Goal: Information Seeking & Learning: Learn about a topic

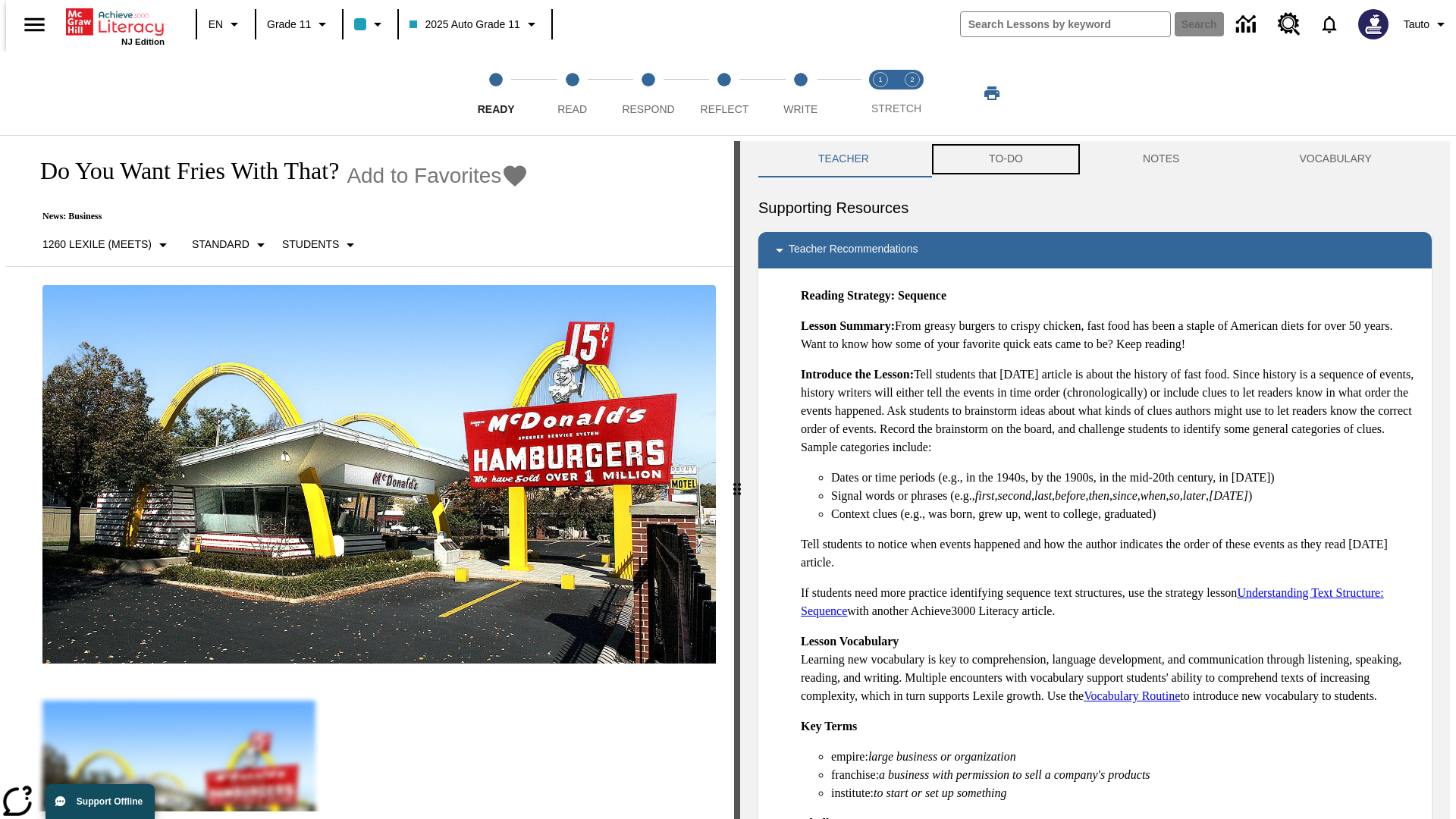
click at [1004, 159] on button "TO-DO" at bounding box center [1005, 158] width 154 height 36
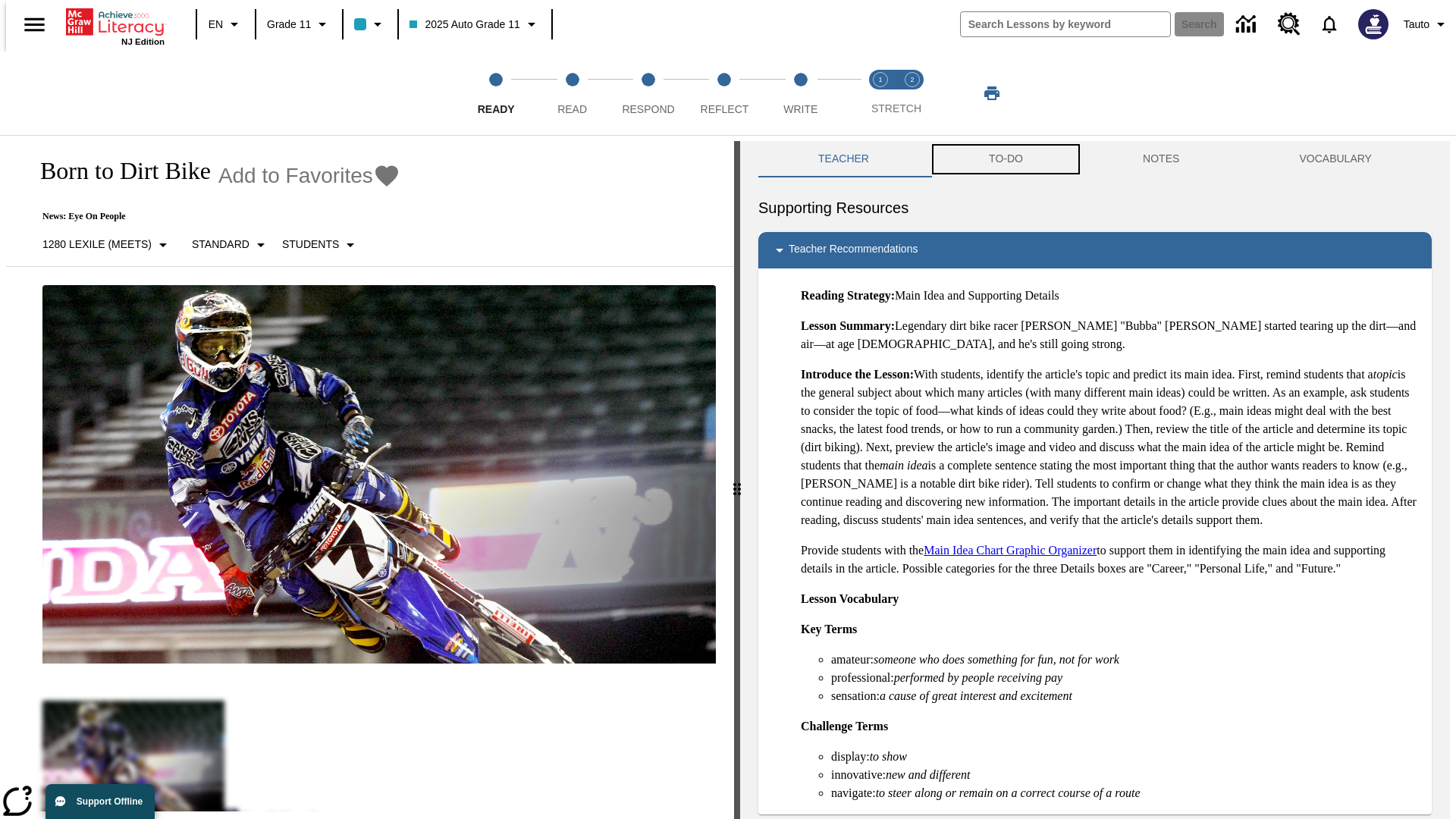
click at [1004, 159] on button "TO-DO" at bounding box center [1005, 158] width 154 height 36
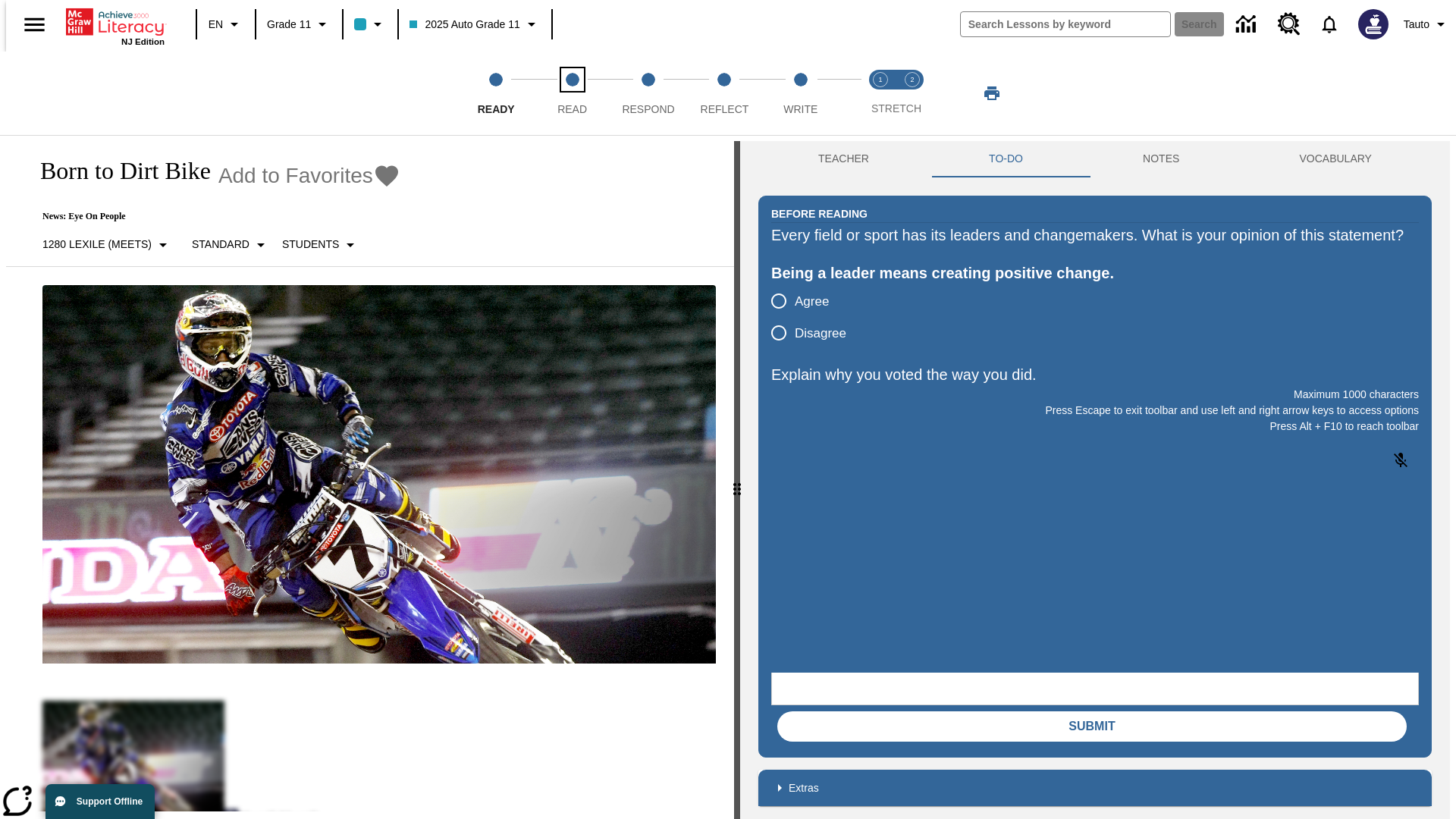
click at [572, 93] on span "Read" at bounding box center [572, 103] width 30 height 27
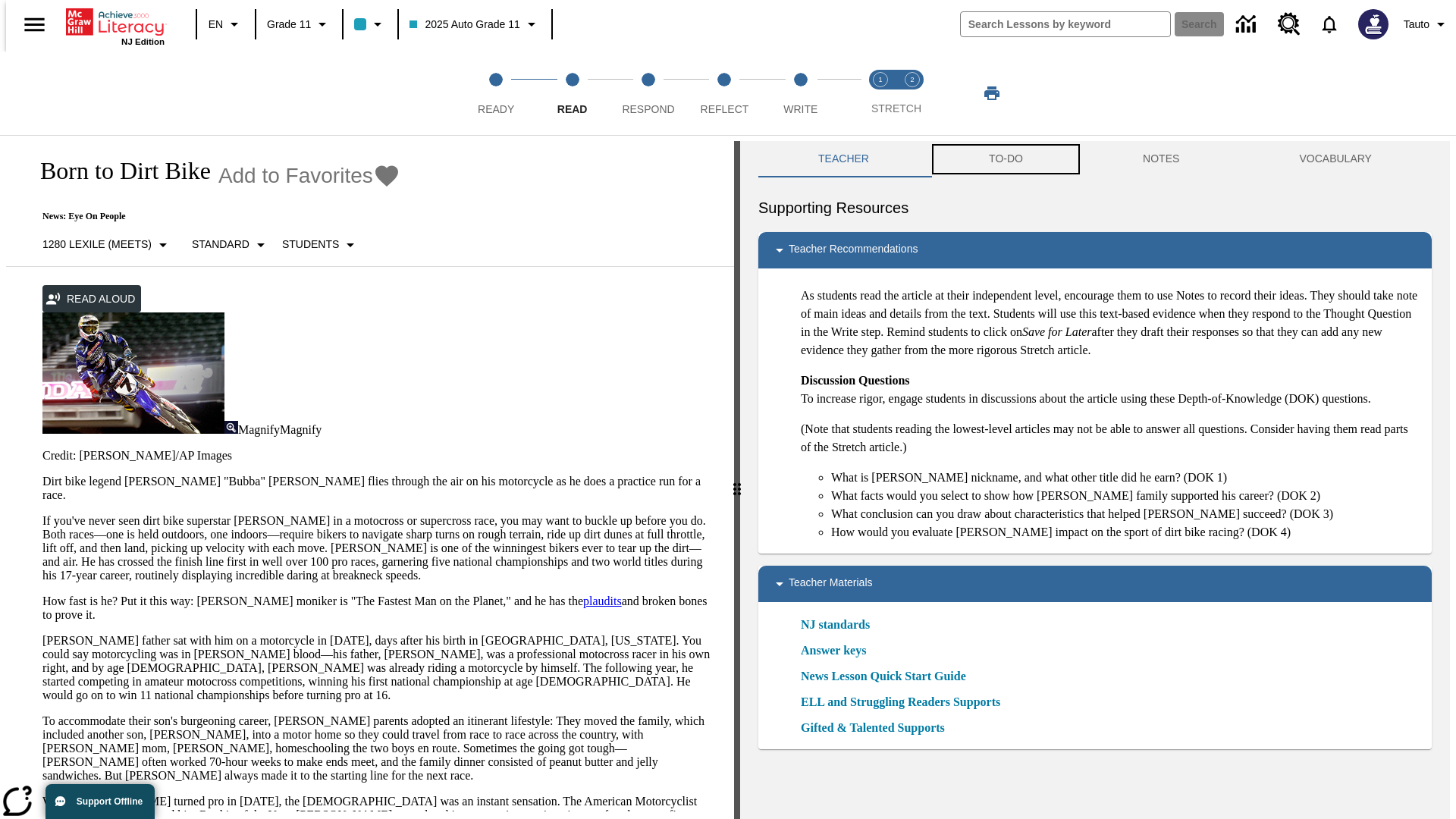
scroll to position [1, 0]
click at [1004, 159] on button "TO-DO" at bounding box center [1005, 158] width 154 height 36
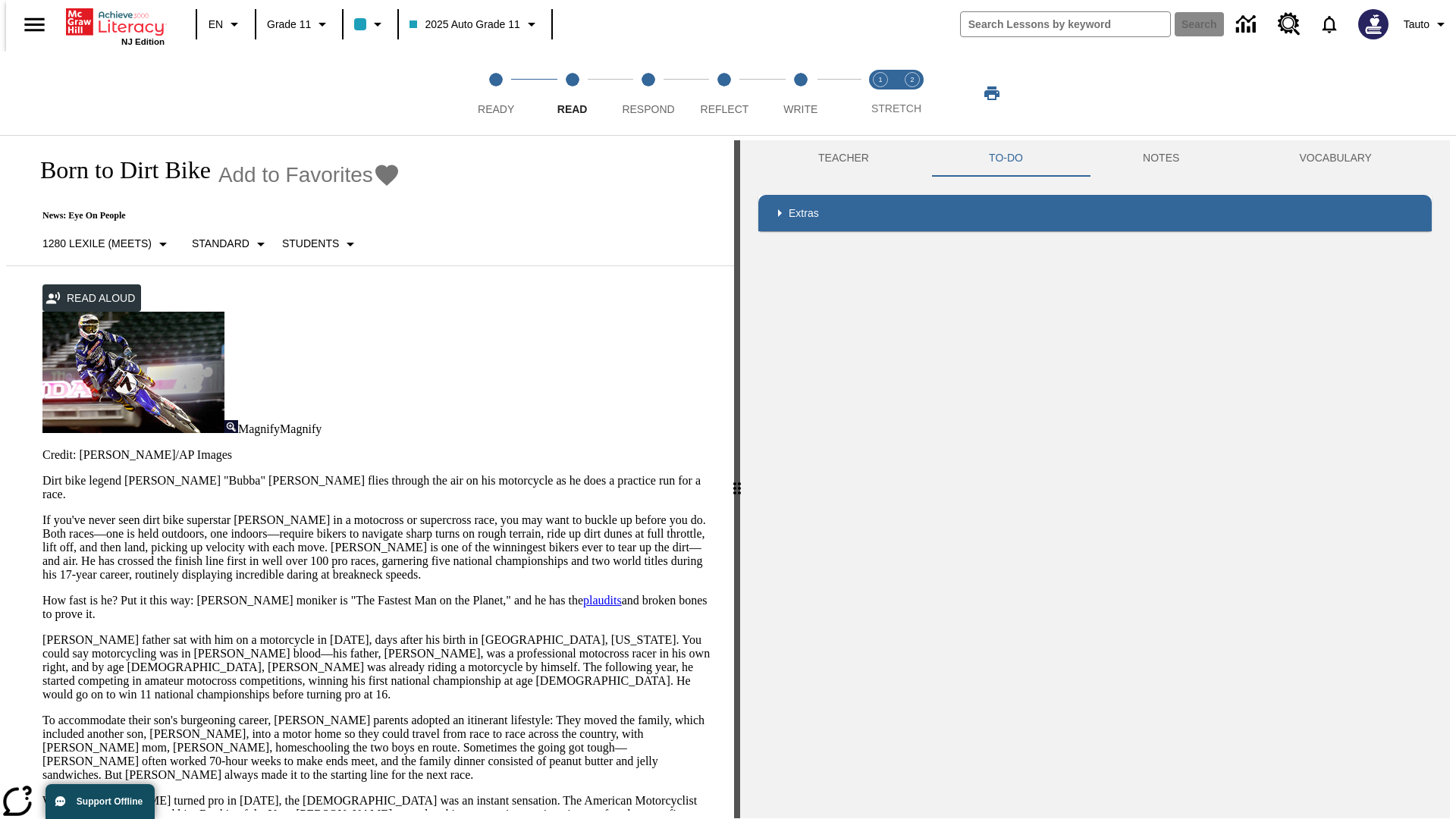
click at [43, 514] on p "If you've never seen dirt bike superstar [PERSON_NAME] in a motocross or superc…" at bounding box center [379, 548] width 673 height 68
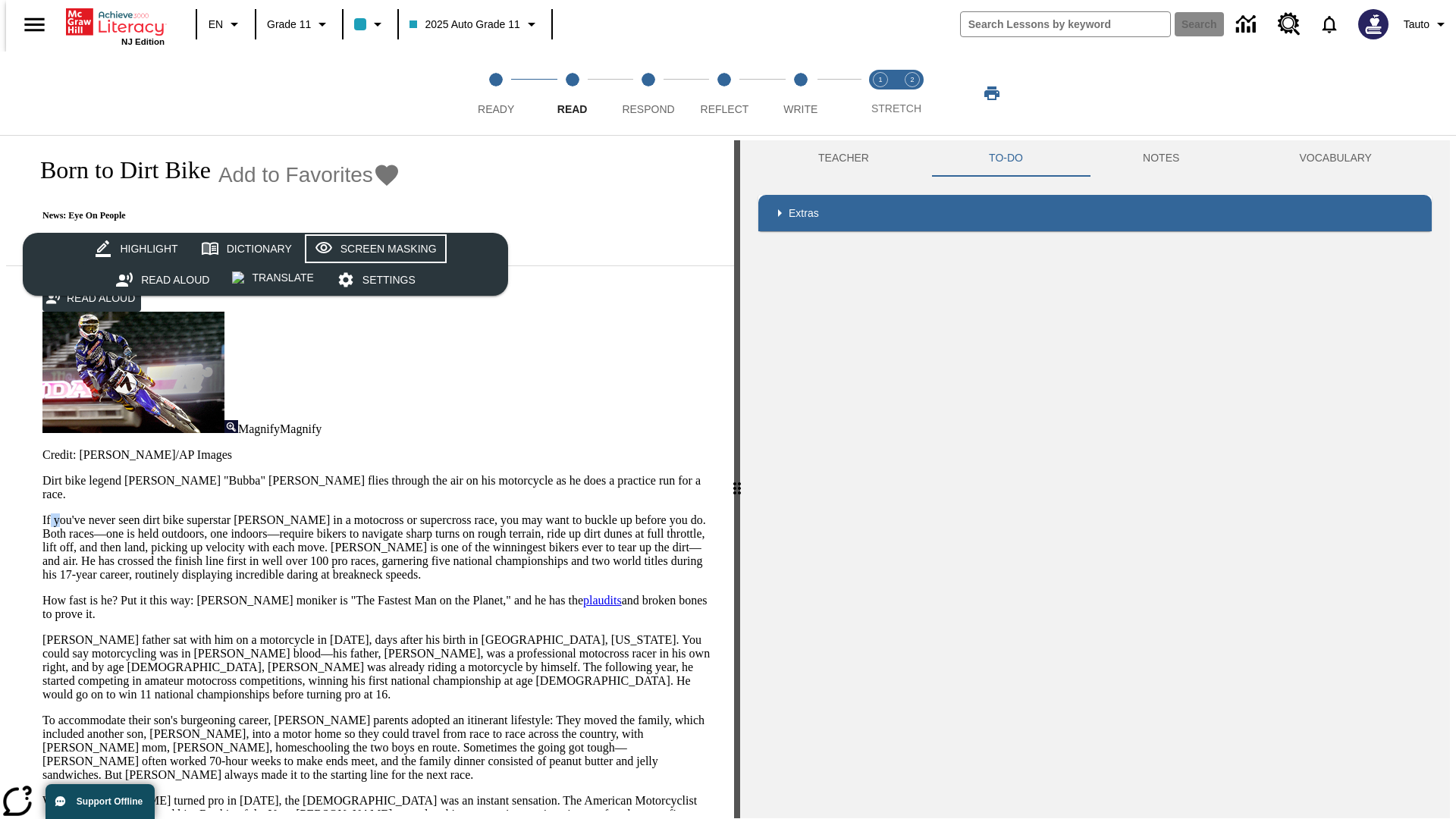
click at [373, 249] on div "Screen Masking" at bounding box center [389, 249] width 96 height 19
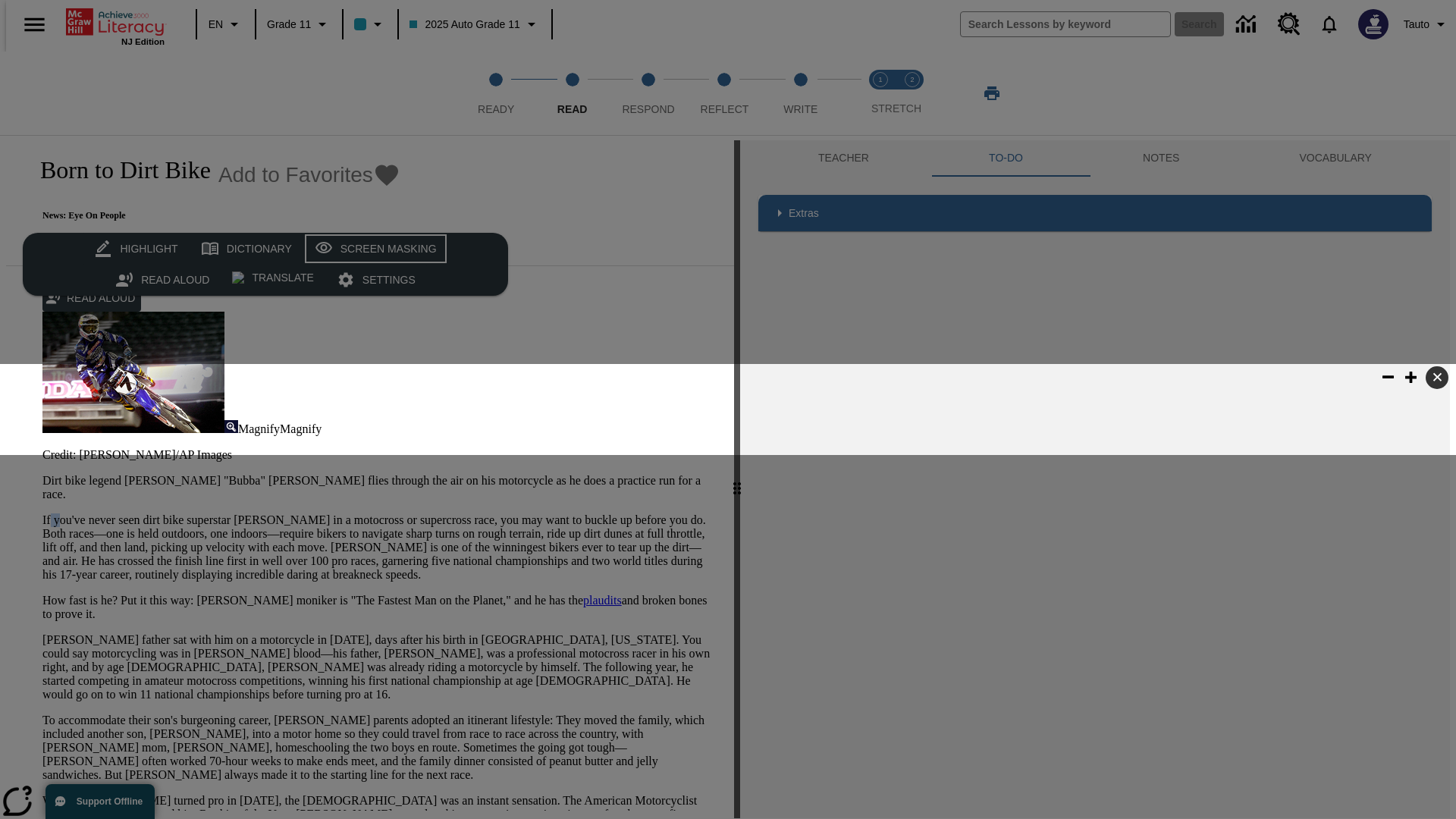
click at [373, 249] on div "Screen Masking" at bounding box center [389, 249] width 96 height 19
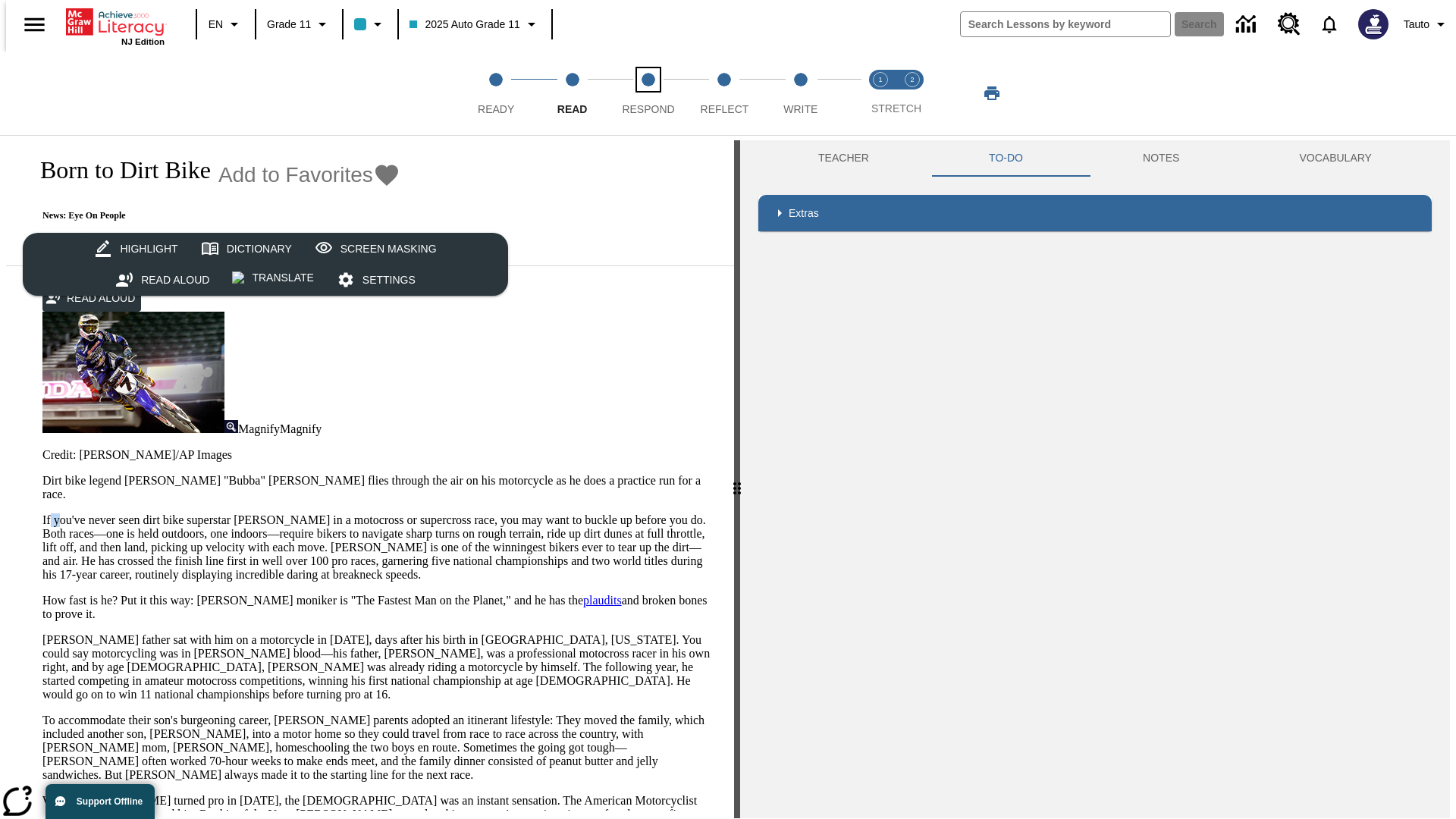
click at [648, 93] on span "Respond" at bounding box center [648, 103] width 53 height 27
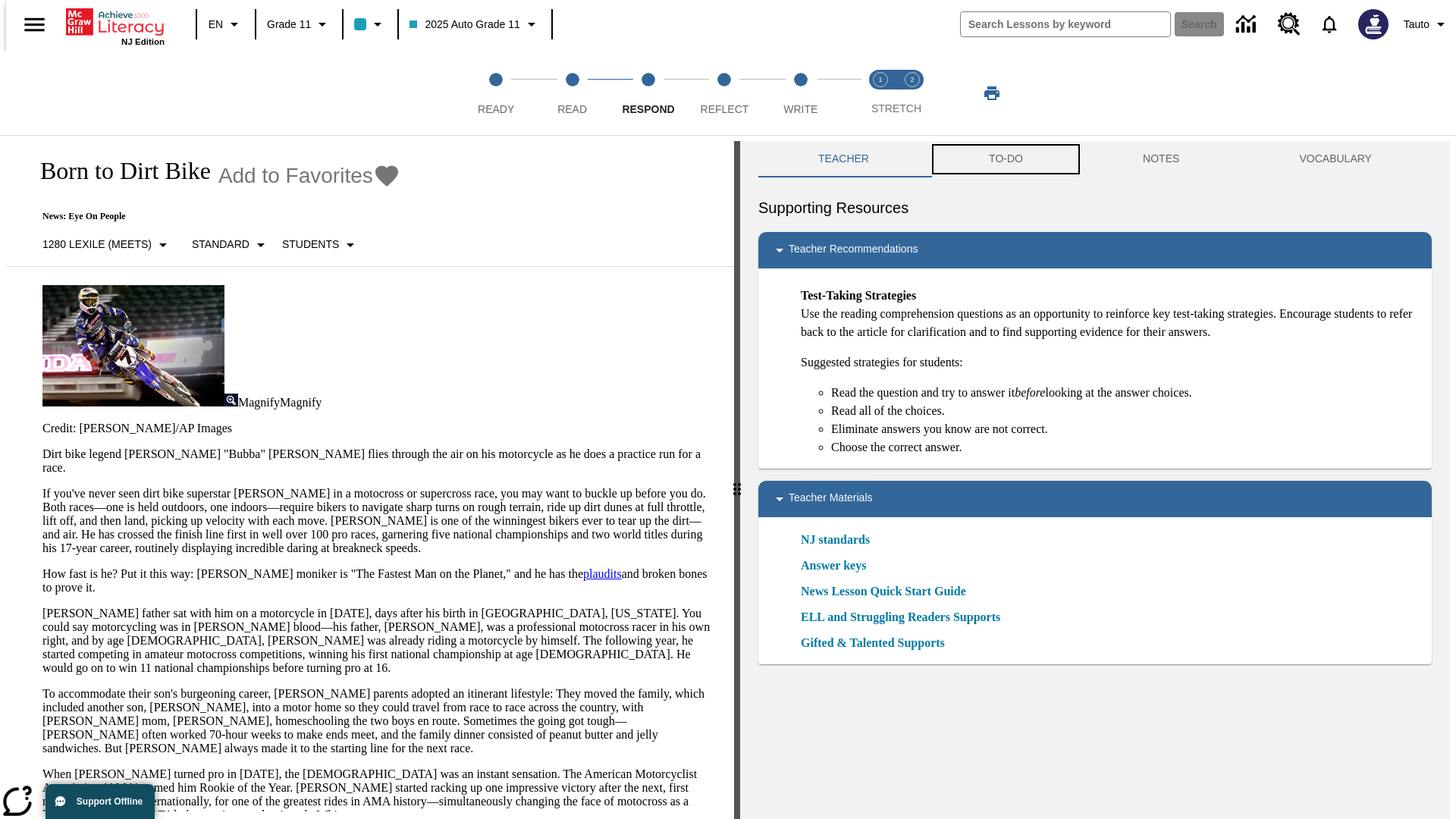
scroll to position [1, 0]
click at [1004, 159] on button "TO-DO" at bounding box center [1005, 158] width 154 height 36
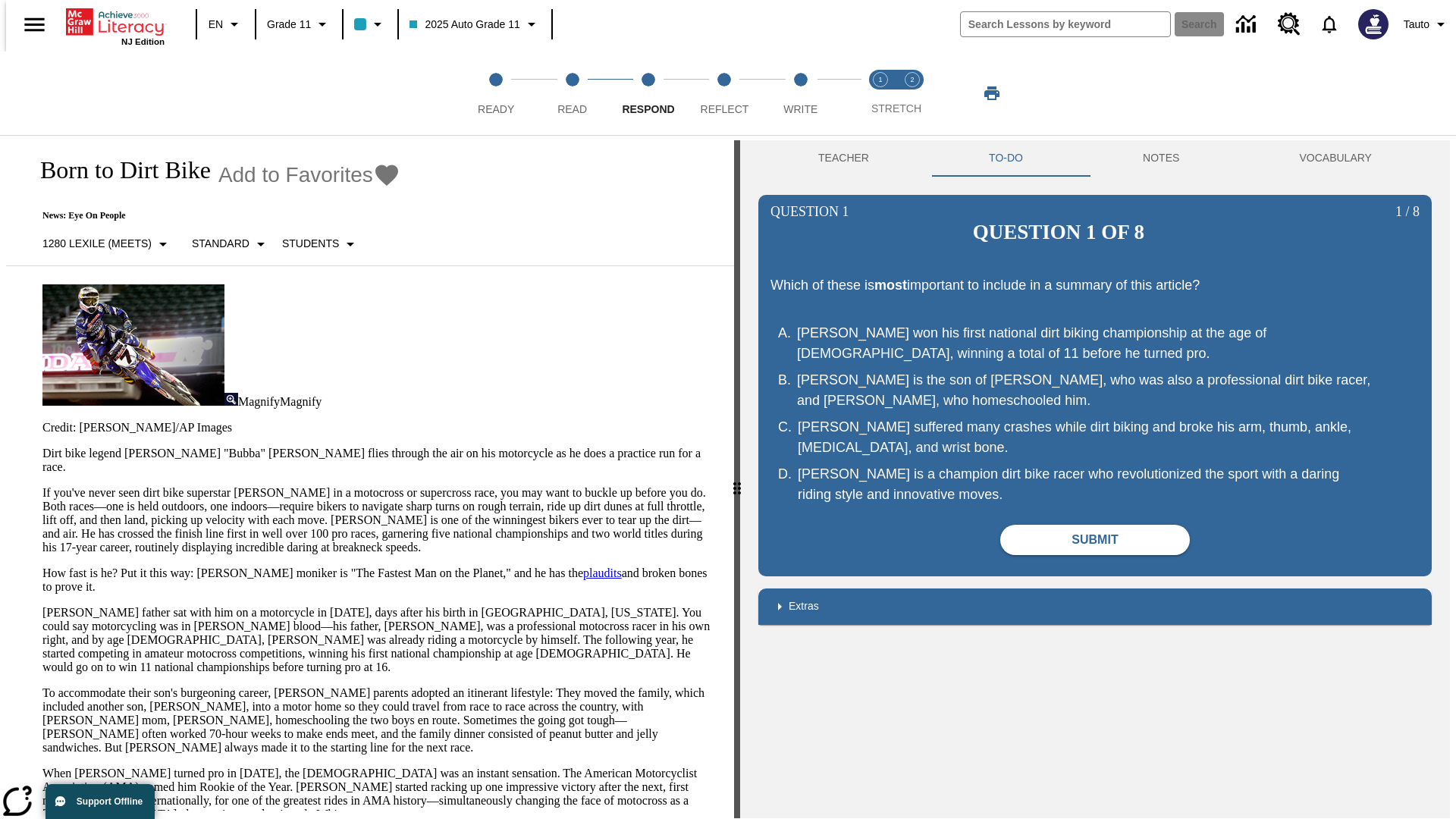
click at [43, 486] on p "If you've never seen dirt bike superstar [PERSON_NAME] in a motocross or superc…" at bounding box center [379, 520] width 673 height 68
click at [0, 295] on html "Listen Skip to main content NJ Edition EN Grade 11 2025 Auto Grade 11 Search 0 …" at bounding box center [728, 411] width 1456 height 825
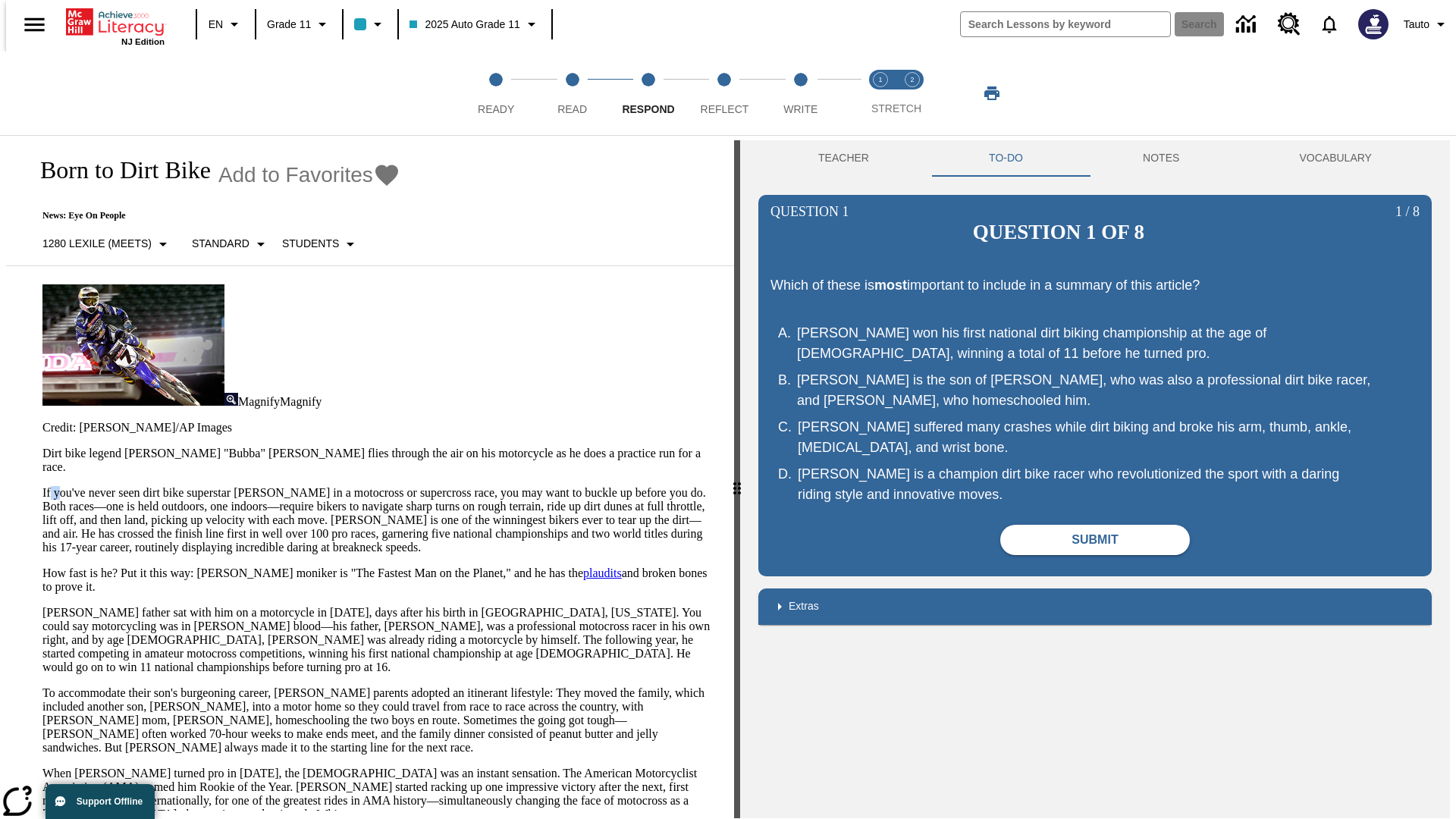
click at [0, 295] on html "Listen Skip to main content NJ Edition EN Grade 11 2025 Auto Grade 11 Search 0 …" at bounding box center [728, 411] width 1456 height 825
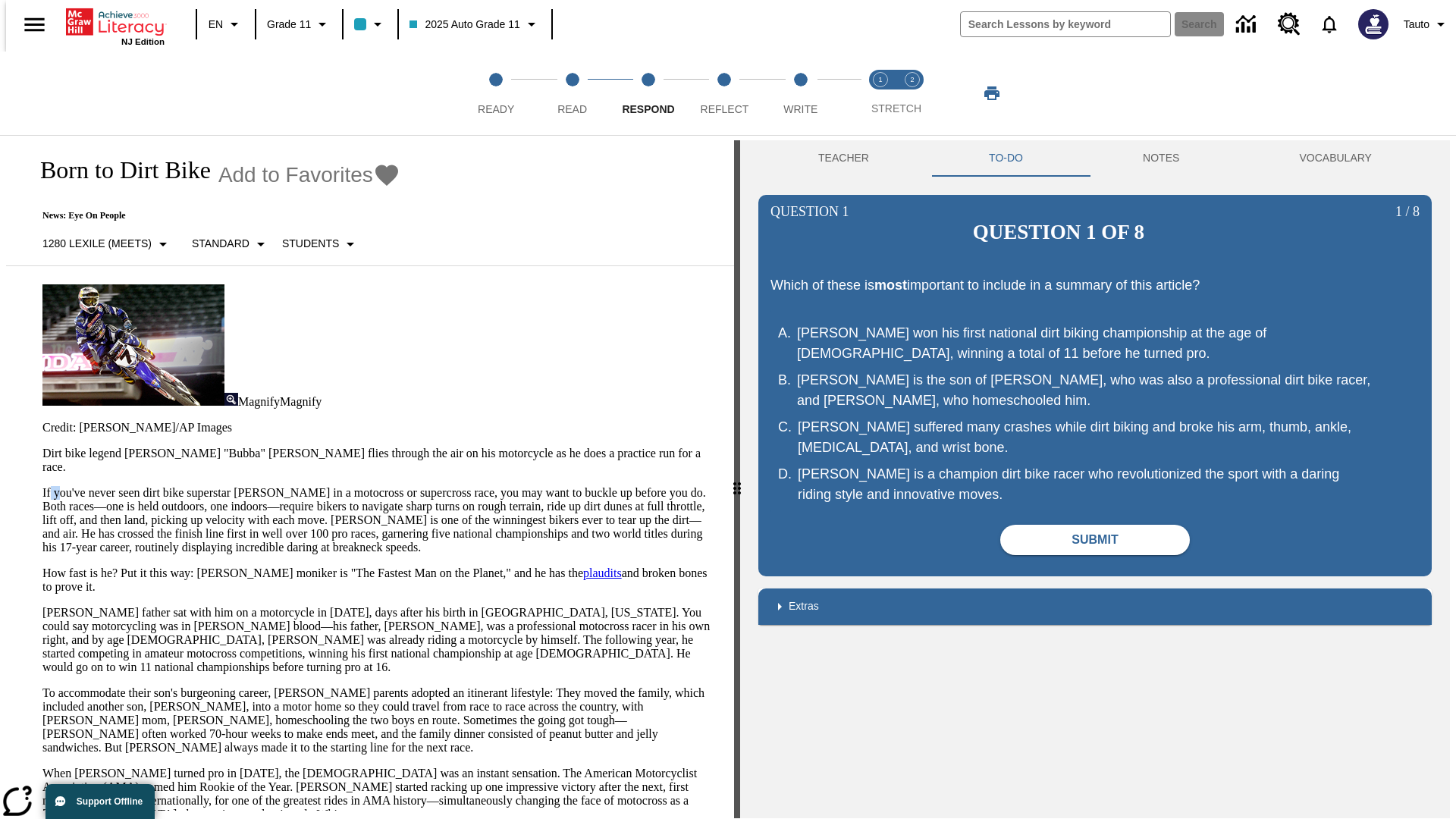
click at [0, 295] on html "Listen Skip to main content NJ Edition EN Grade 11 2025 Auto Grade 11 Search 0 …" at bounding box center [728, 411] width 1456 height 825
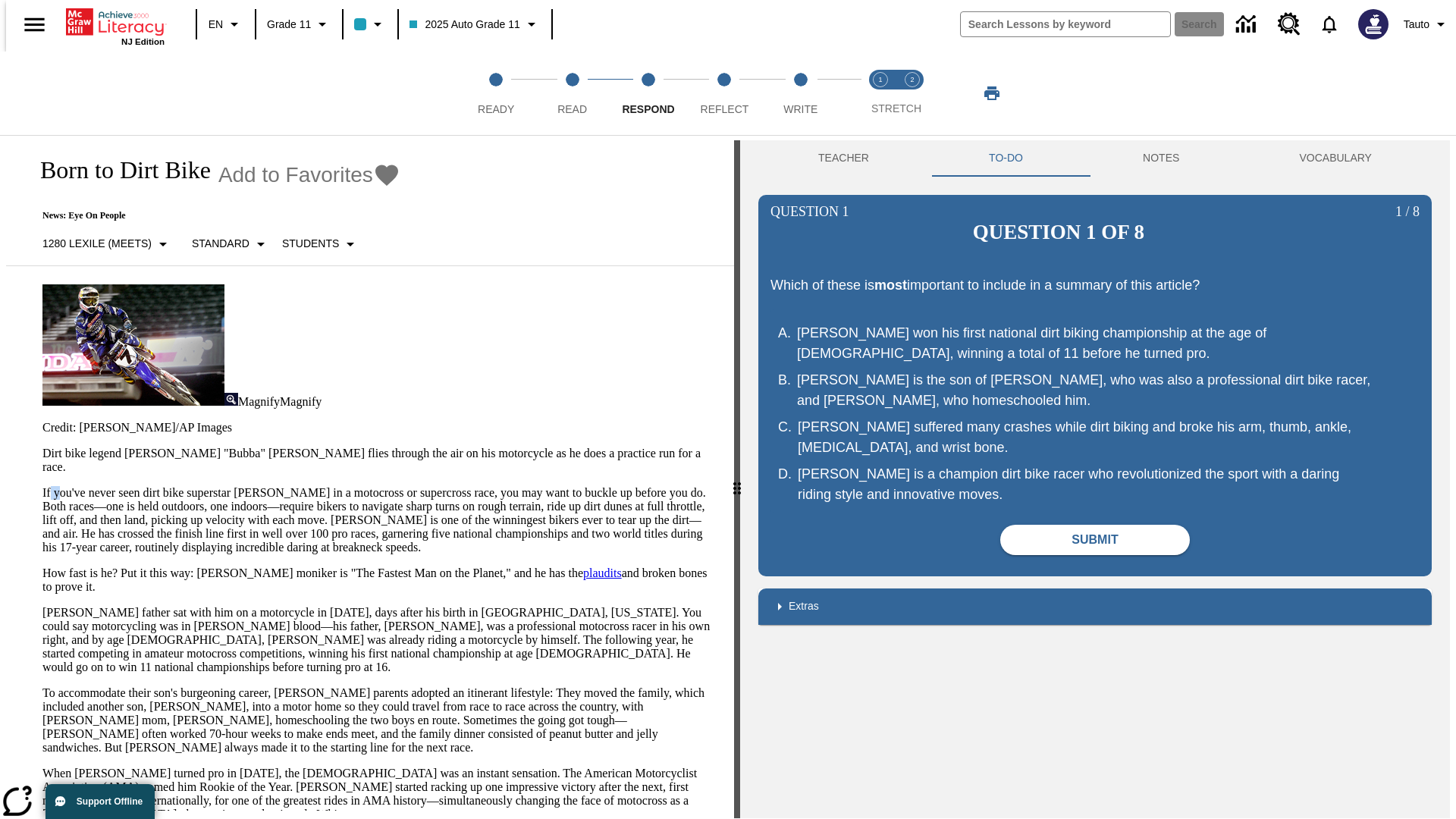
click at [0, 295] on html "Listen Skip to main content NJ Edition EN Grade 11 2025 Auto Grade 11 Search 0 …" at bounding box center [728, 411] width 1456 height 825
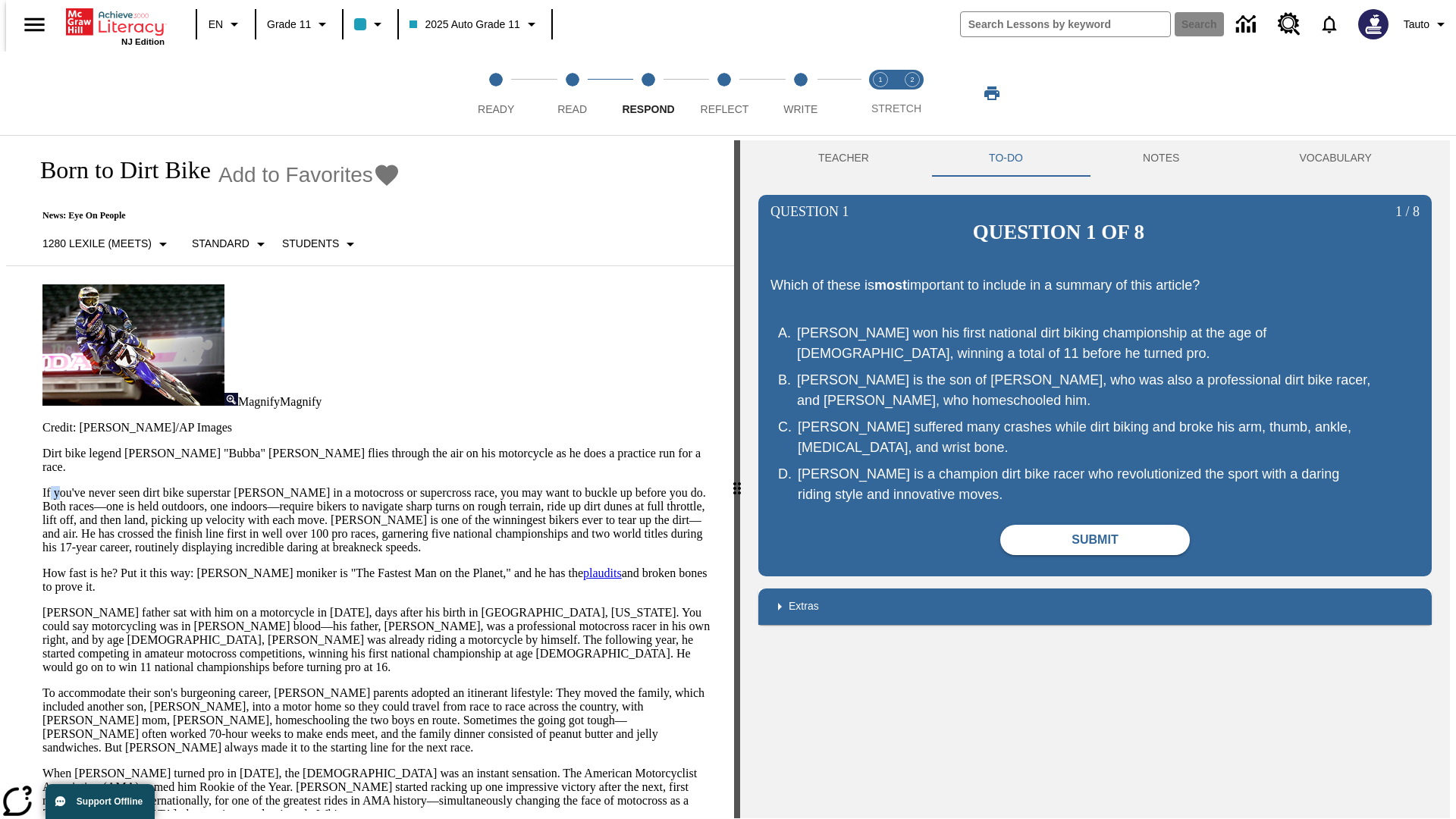
click at [43, 486] on p "If you've never seen dirt bike superstar [PERSON_NAME] in a motocross or superc…" at bounding box center [379, 520] width 673 height 68
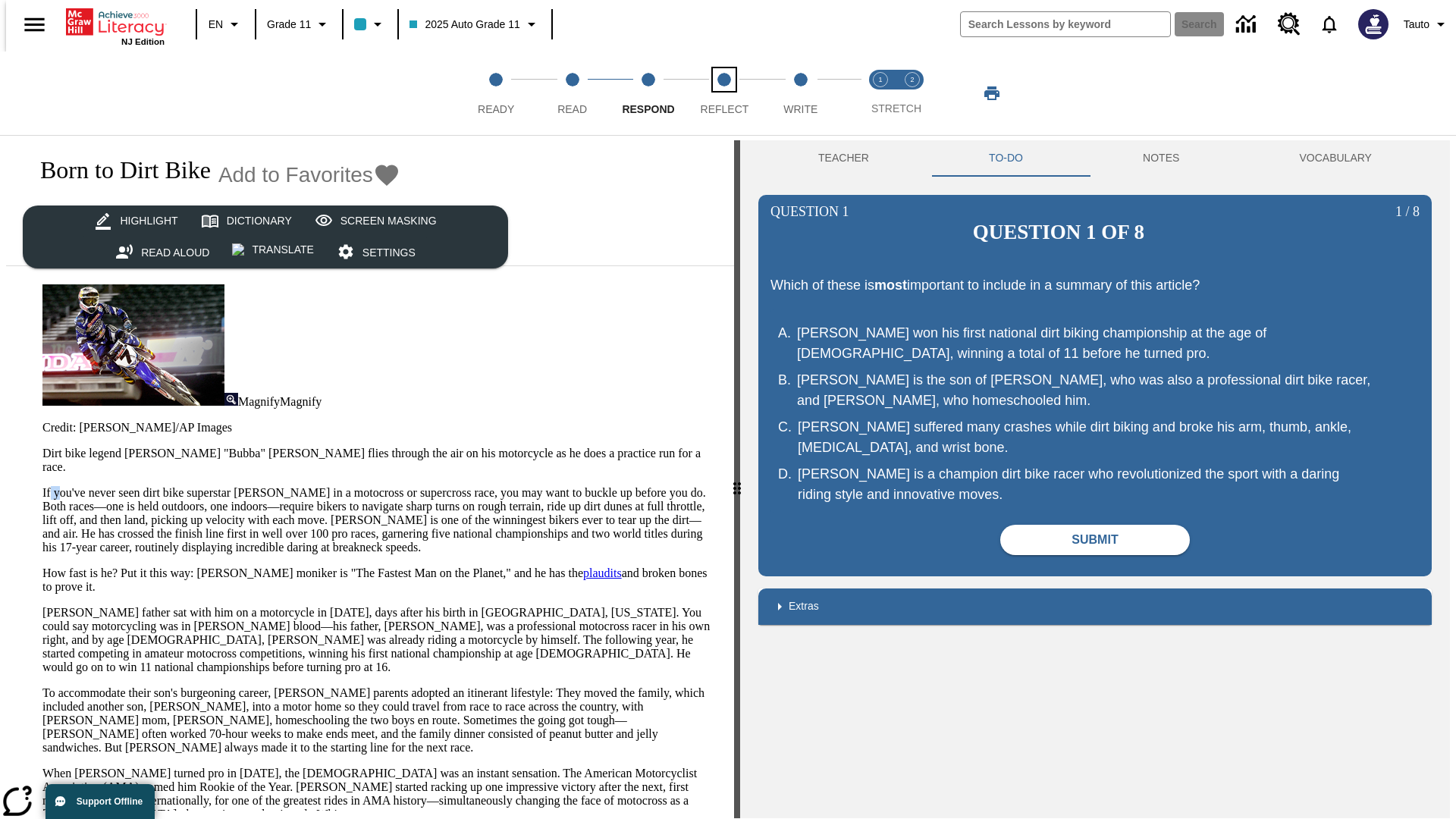
click at [724, 93] on span "Reflect" at bounding box center [725, 103] width 48 height 27
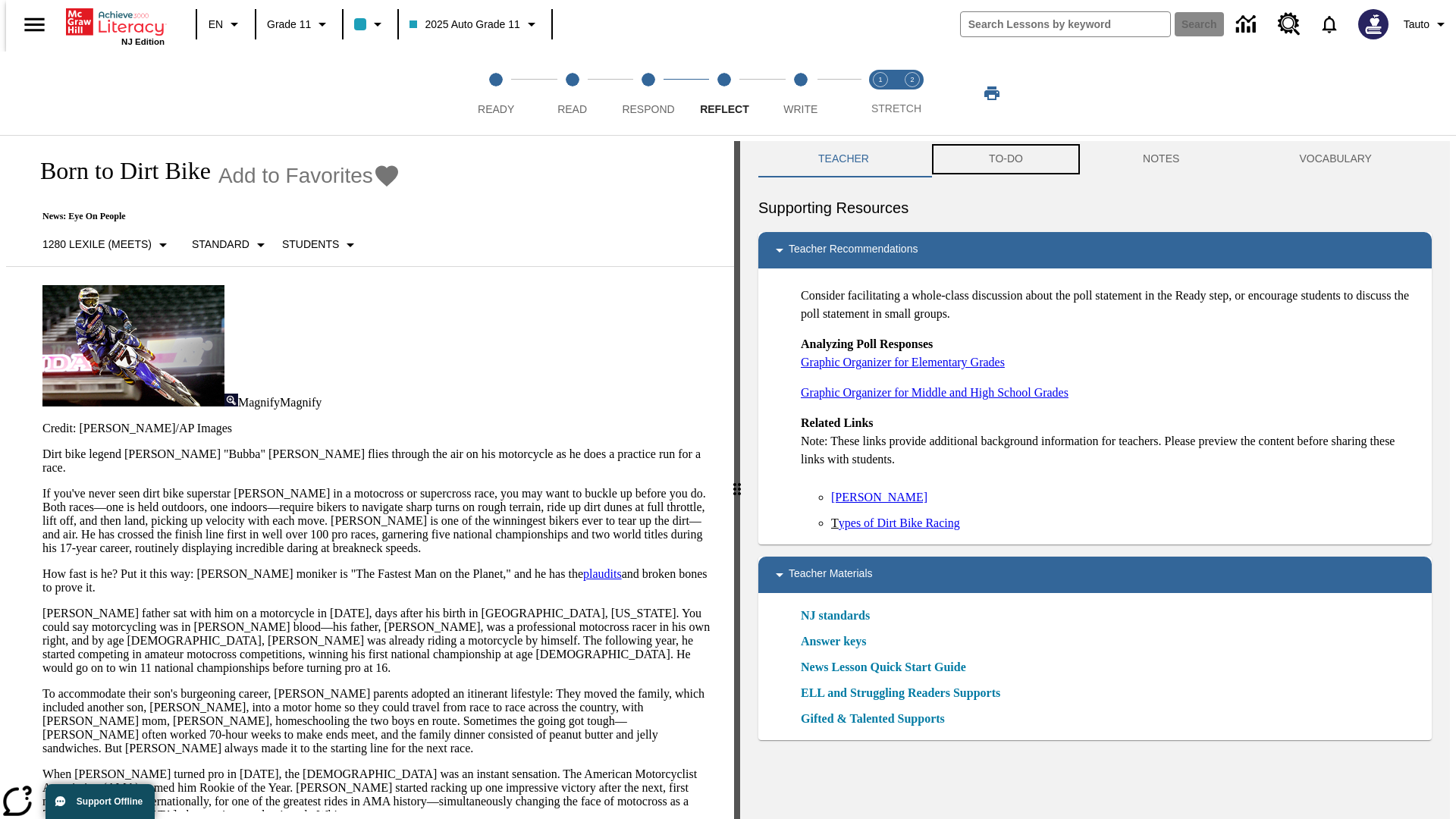
scroll to position [1, 0]
click at [1004, 159] on button "TO-DO" at bounding box center [1005, 158] width 154 height 36
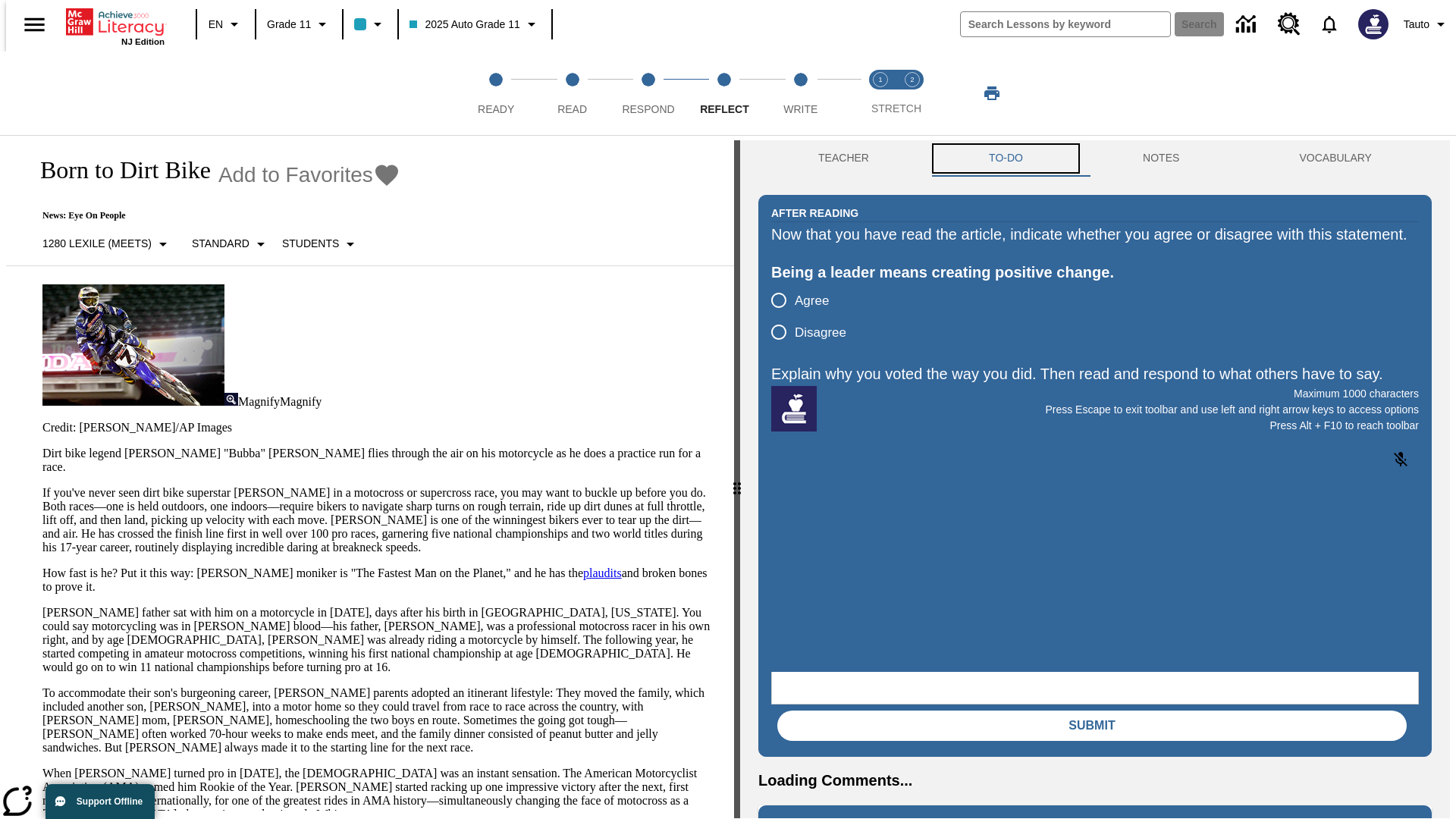
scroll to position [0, 0]
click at [43, 486] on p "If you've never seen dirt bike superstar [PERSON_NAME] in a motocross or superc…" at bounding box center [379, 520] width 673 height 68
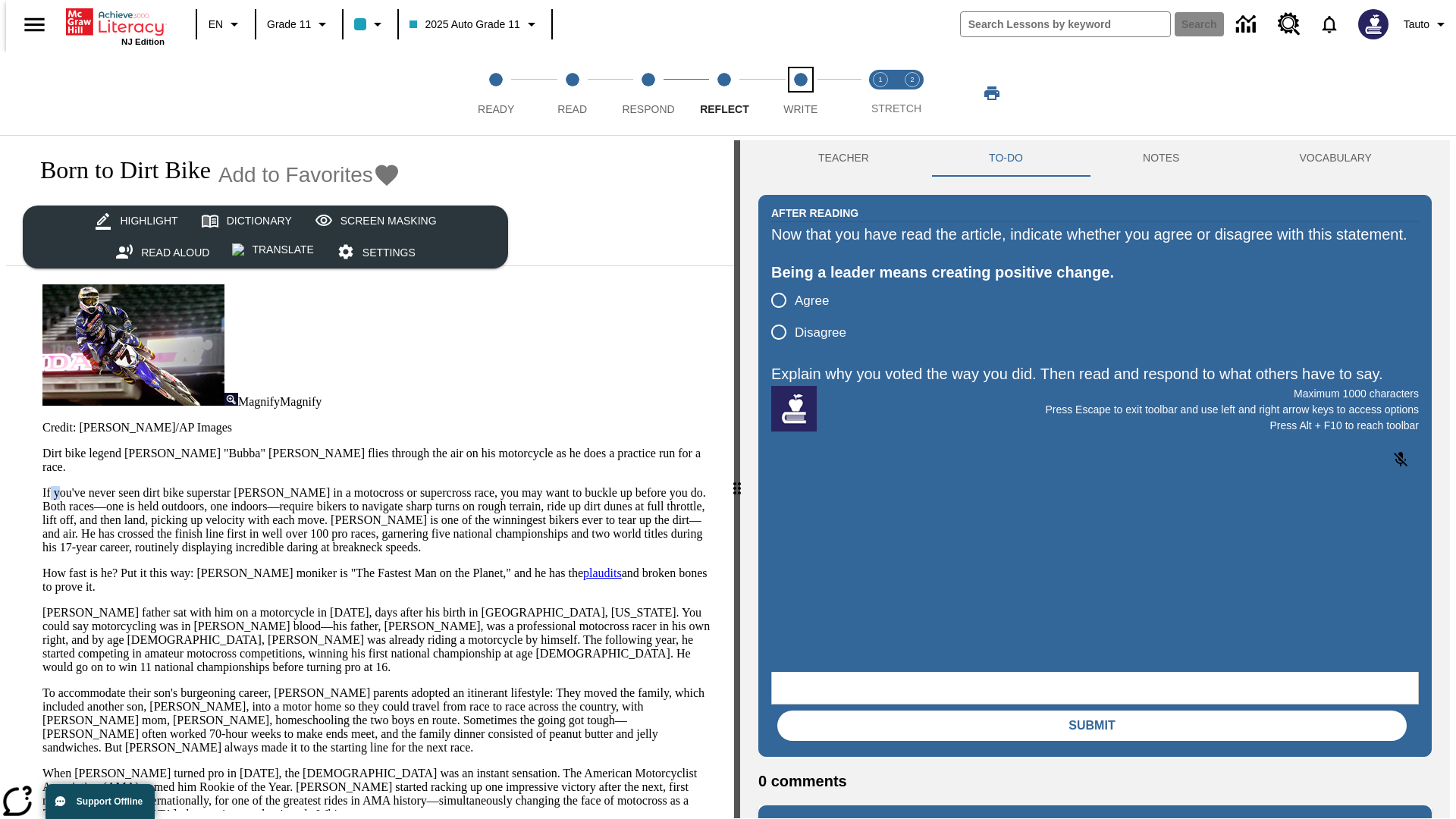
click at [800, 93] on span "Write" at bounding box center [800, 103] width 34 height 27
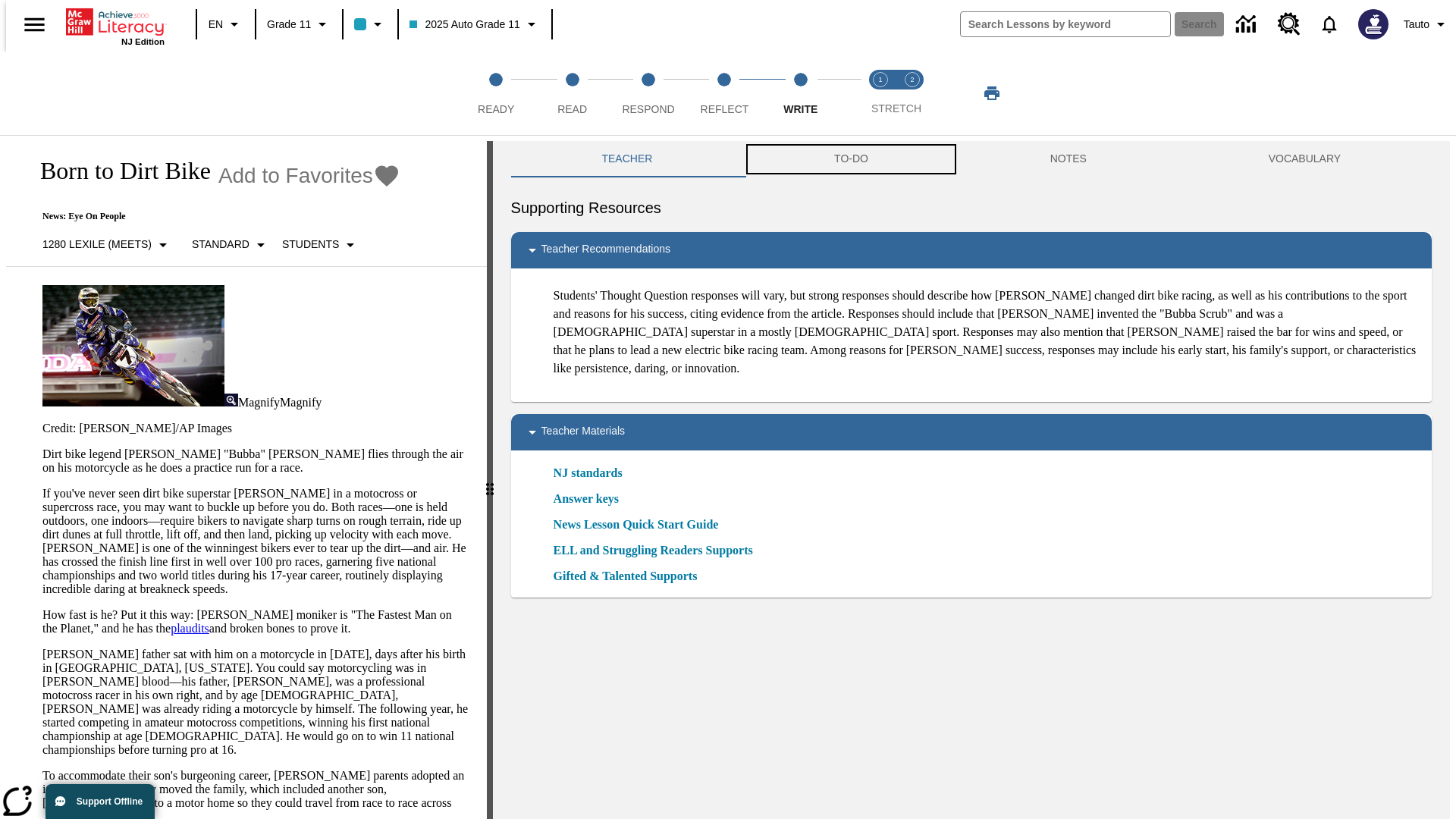
scroll to position [1, 0]
click at [850, 159] on button "TO-DO" at bounding box center [851, 158] width 216 height 36
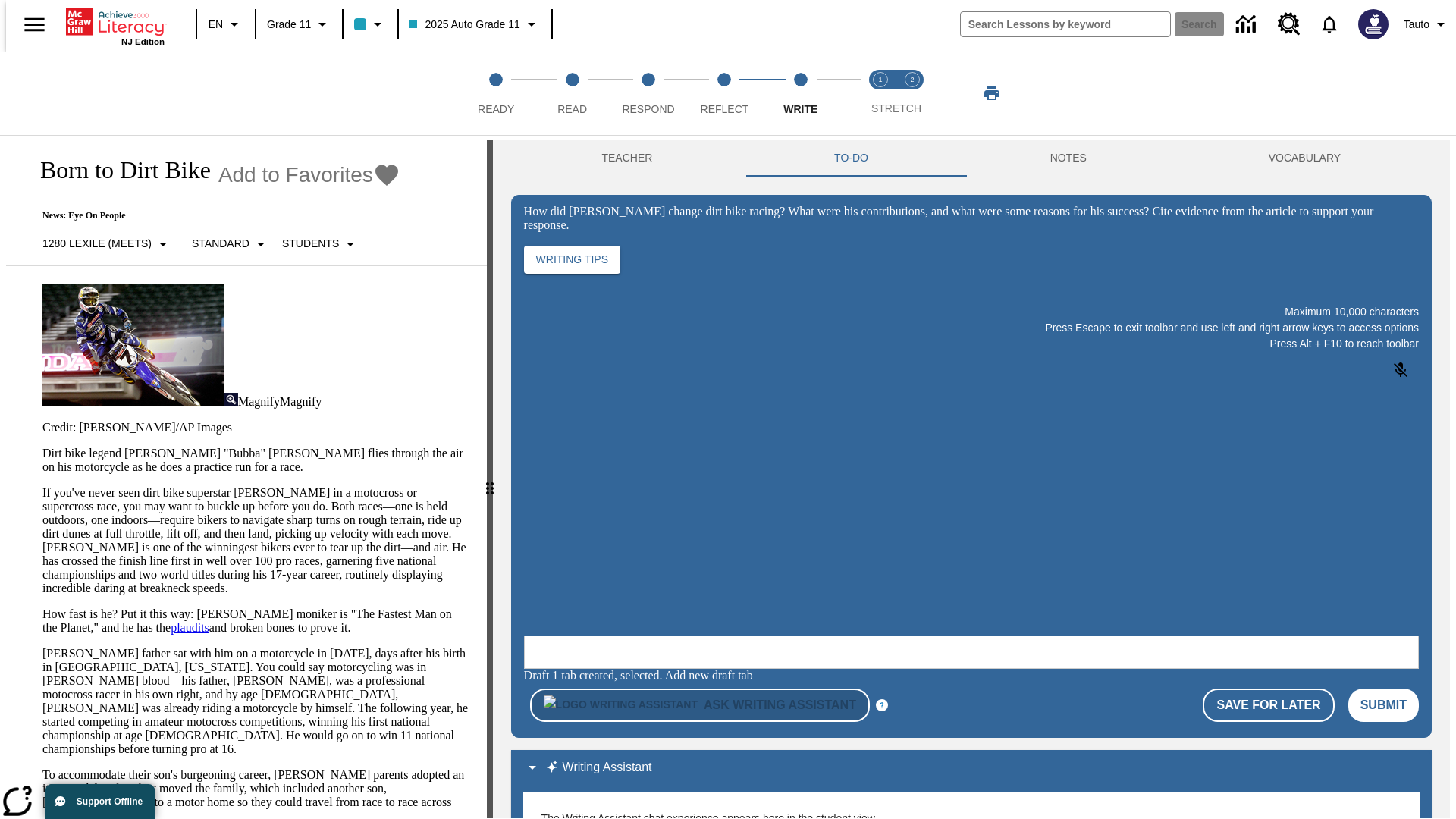
scroll to position [0, 0]
click at [43, 486] on p "If you've never seen dirt bike superstar [PERSON_NAME] in a motocross or superc…" at bounding box center [255, 540] width 426 height 109
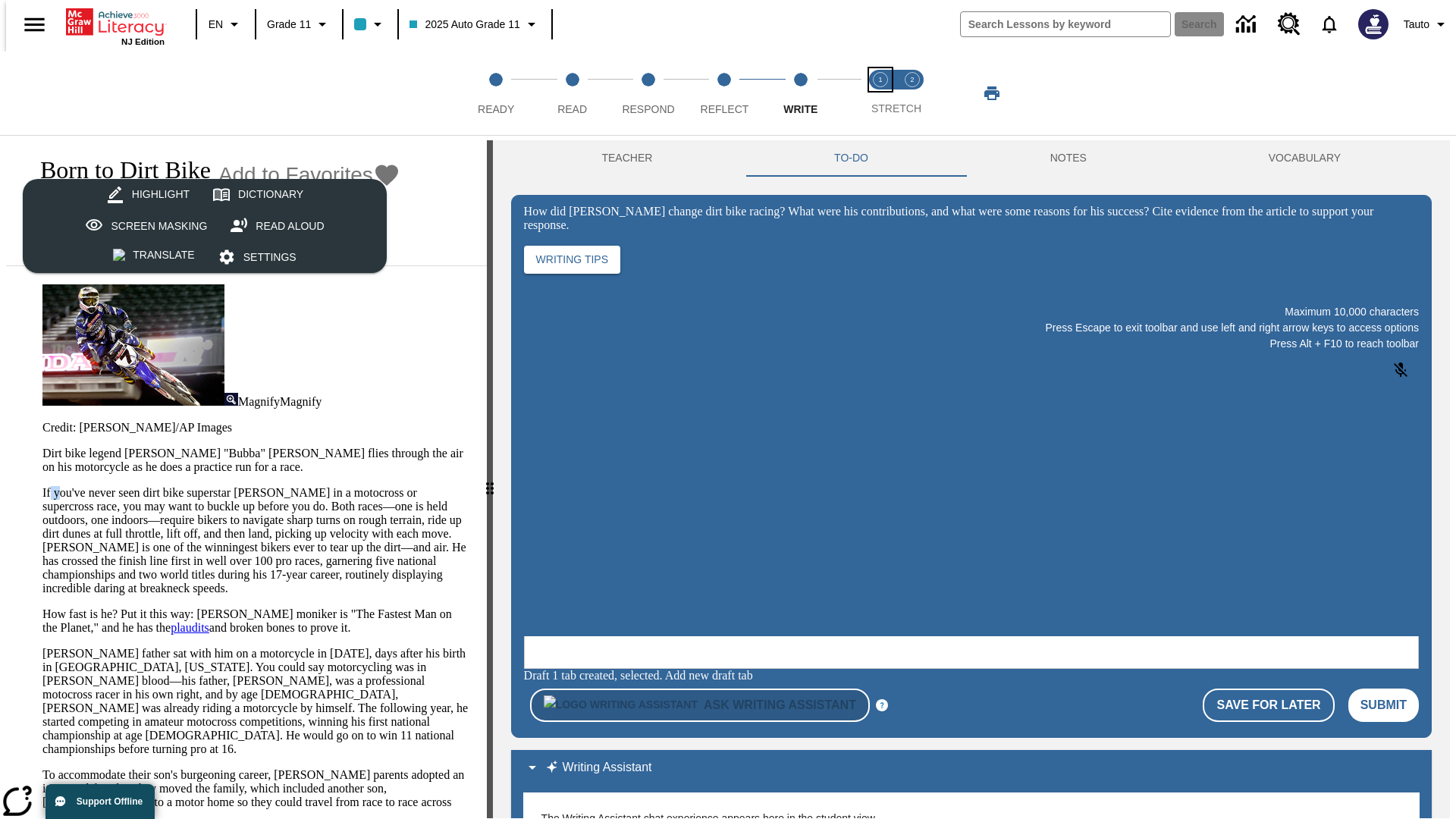
click at [880, 93] on span "Stretch Read step 1 of 2" at bounding box center [879, 103] width 19 height 27
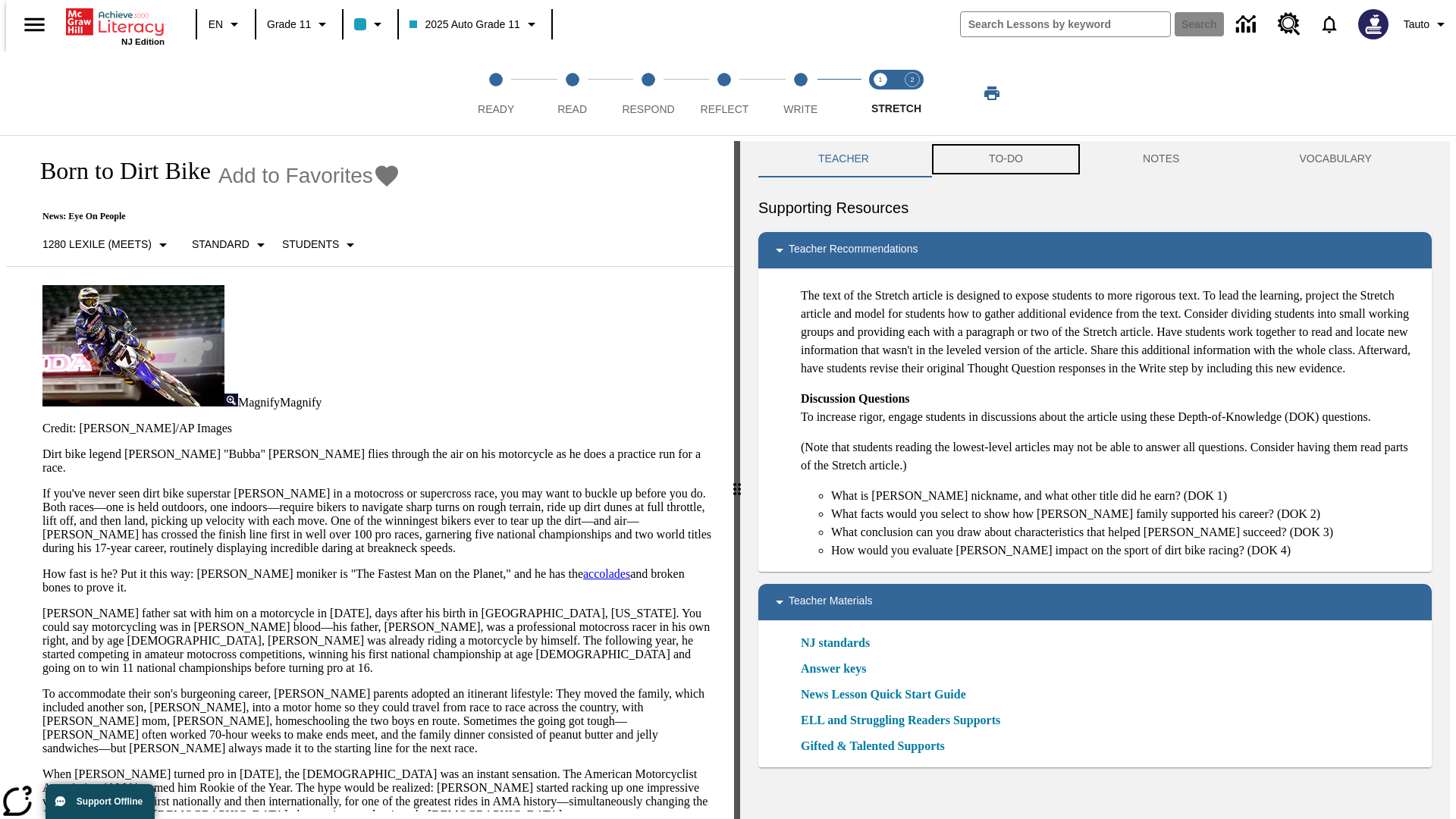
scroll to position [1, 0]
click at [1004, 159] on button "TO-DO" at bounding box center [1005, 158] width 154 height 36
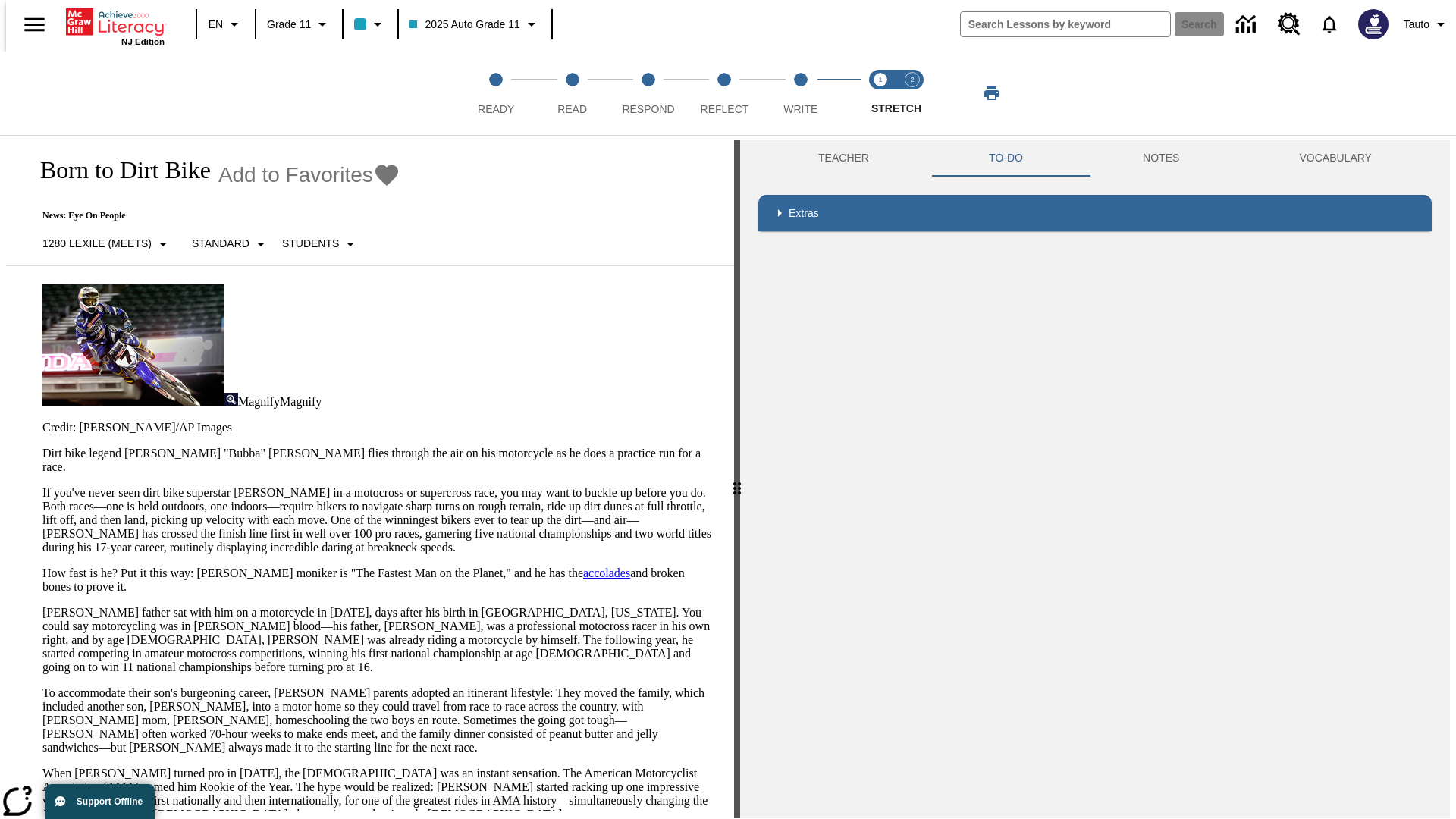
click at [43, 486] on p "If you've never seen dirt bike superstar [PERSON_NAME] in a motocross or superc…" at bounding box center [379, 520] width 673 height 68
